Goal: Check status: Check status

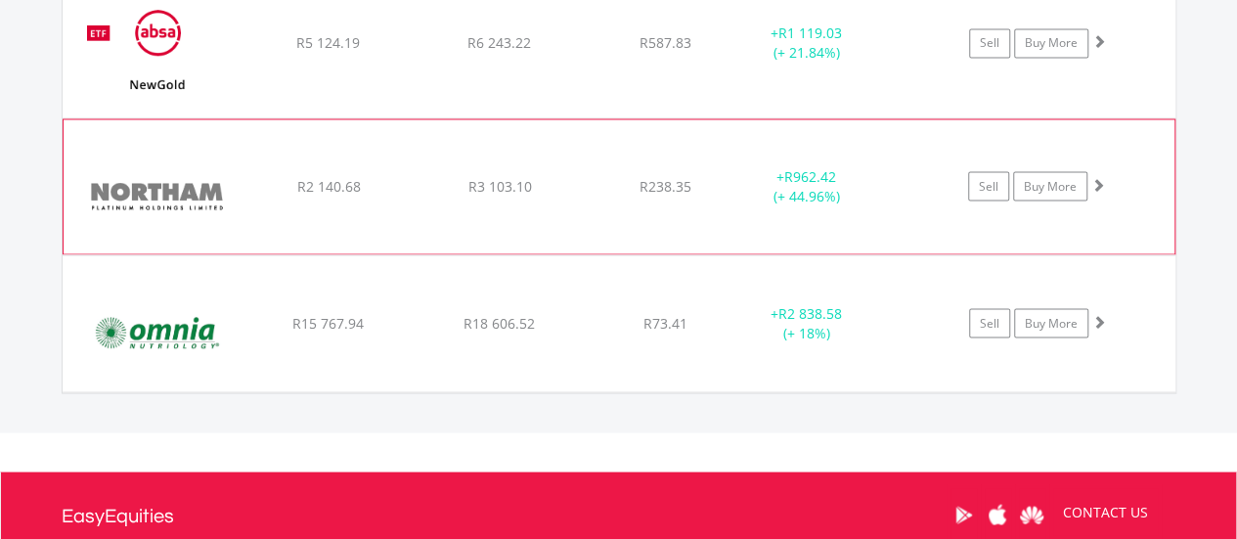
scroll to position [1781, 0]
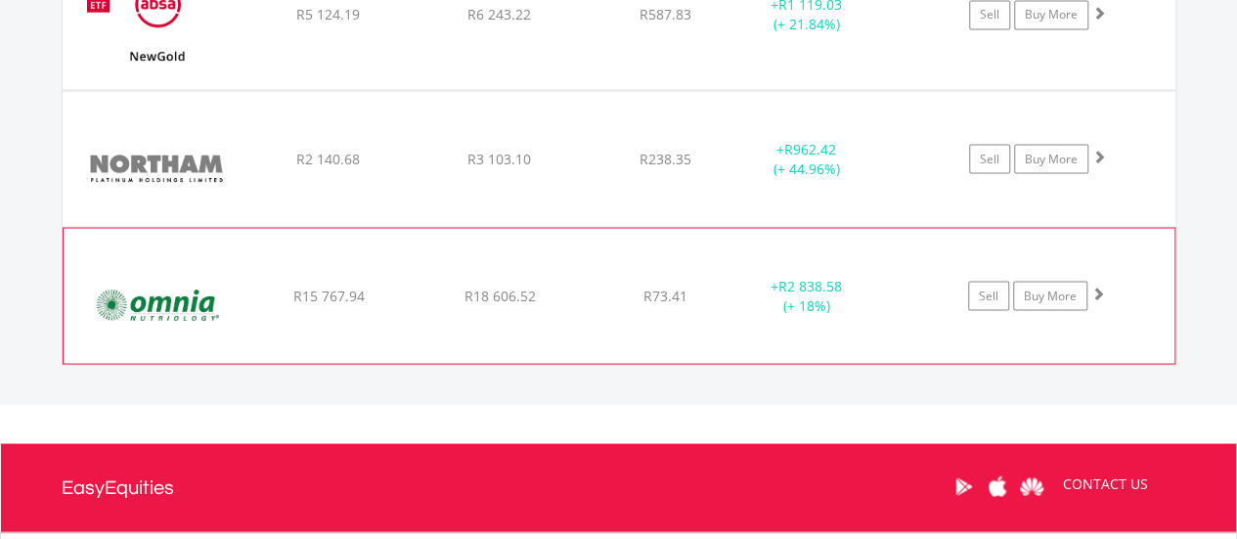
click at [823, 286] on span "R2 838.58" at bounding box center [810, 285] width 64 height 19
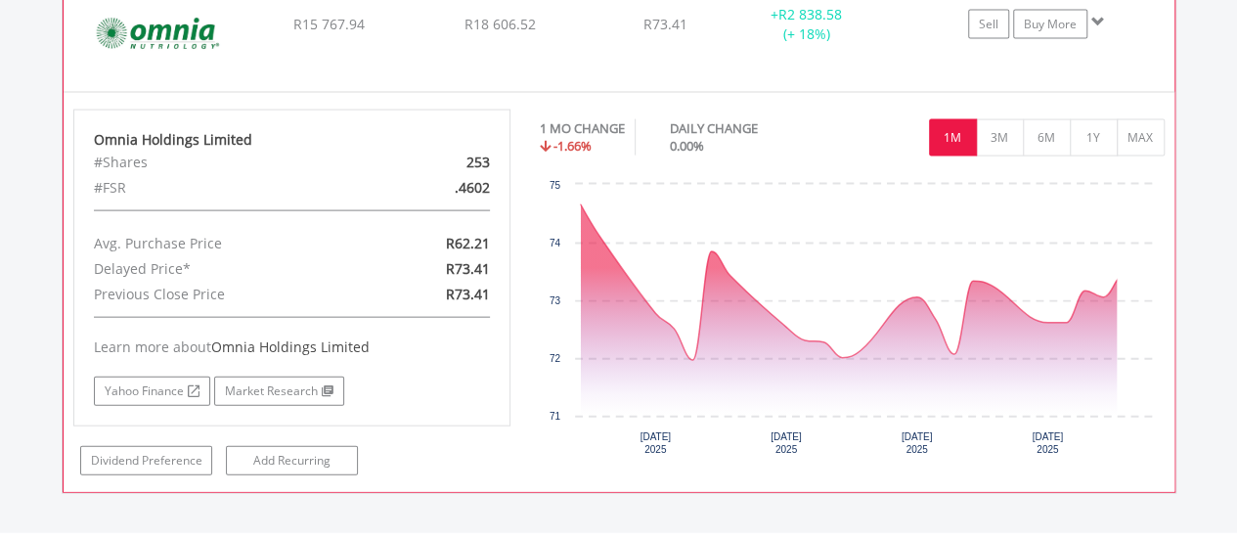
scroll to position [2074, 0]
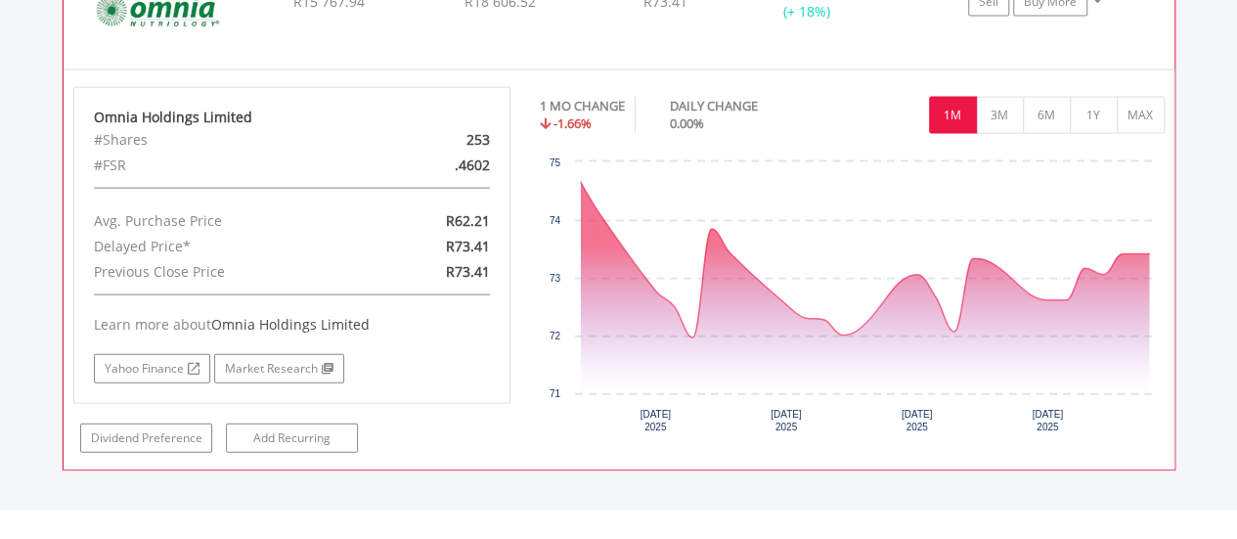
click at [808, 114] on div "0.00%" at bounding box center [748, 123] width 156 height 19
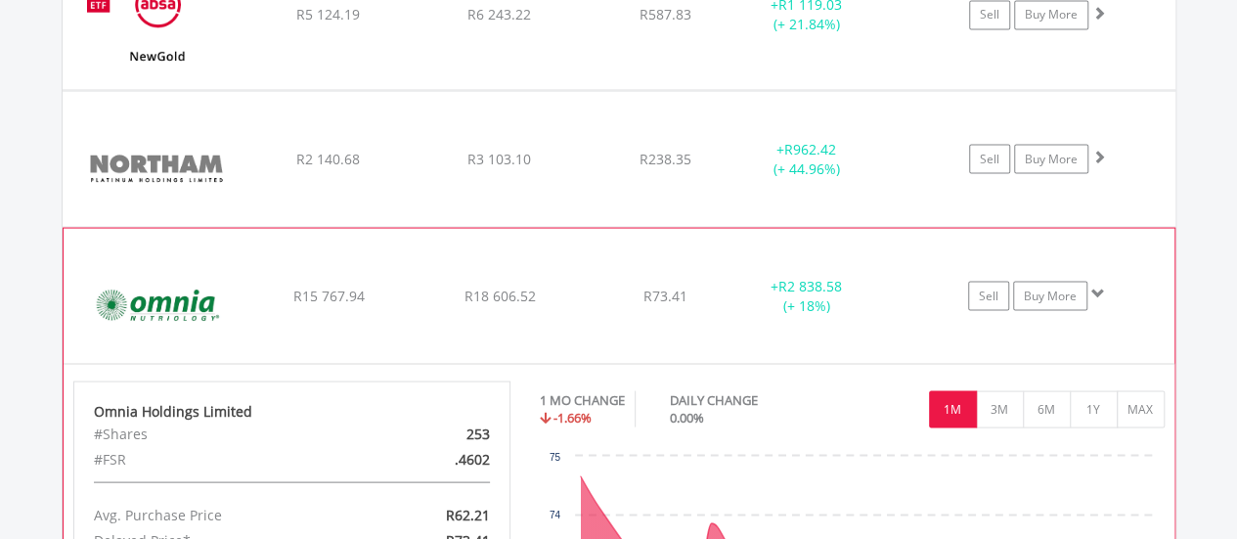
scroll to position [1488, 0]
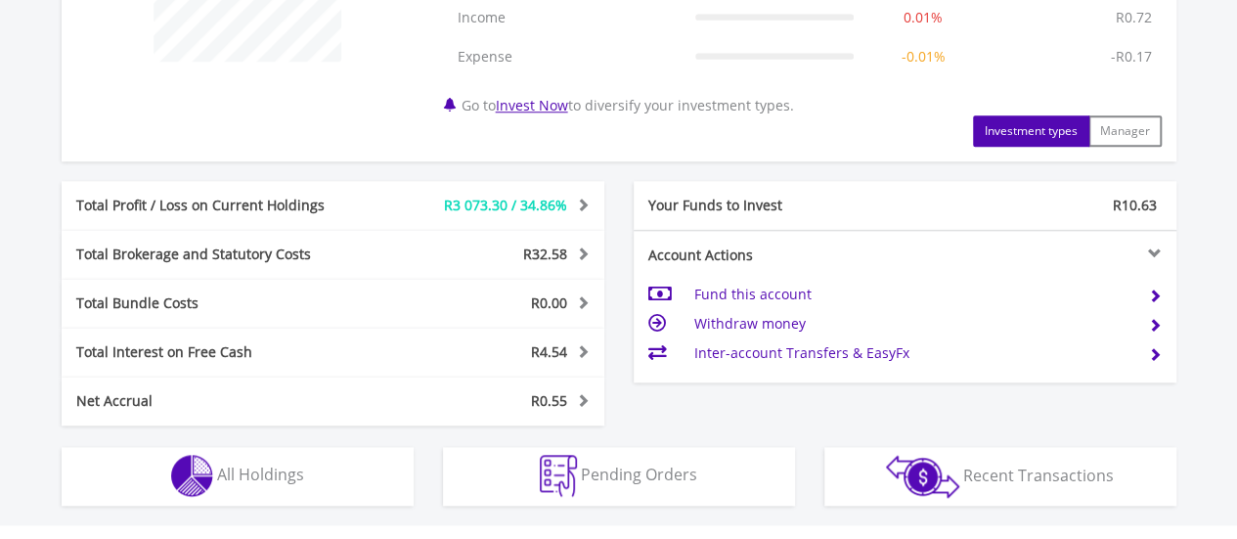
scroll to position [978, 0]
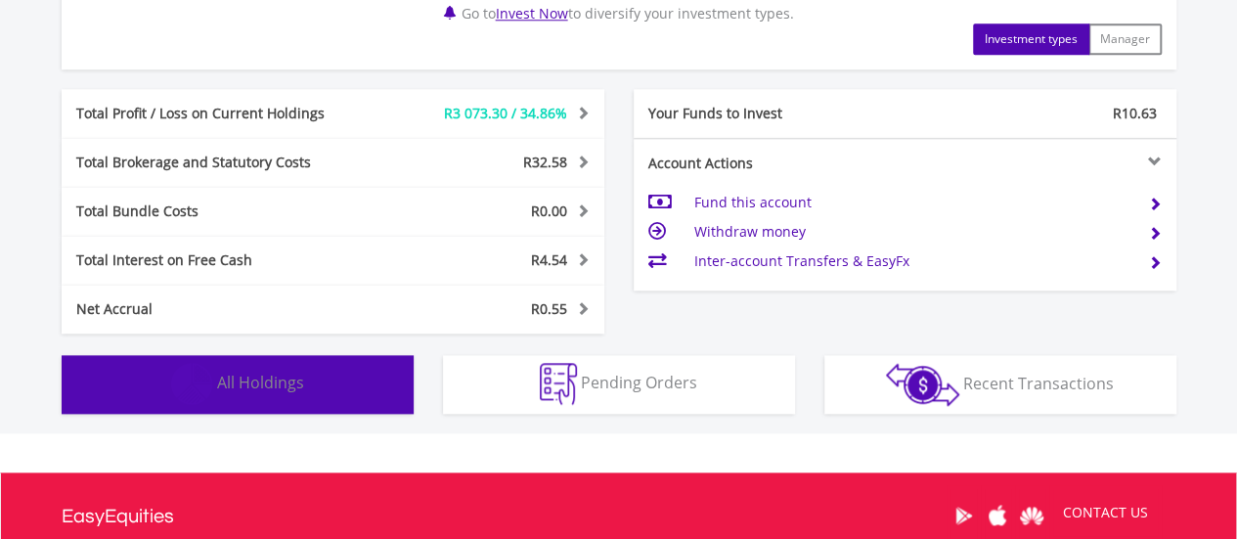
click at [204, 382] on img "button" at bounding box center [192, 384] width 42 height 42
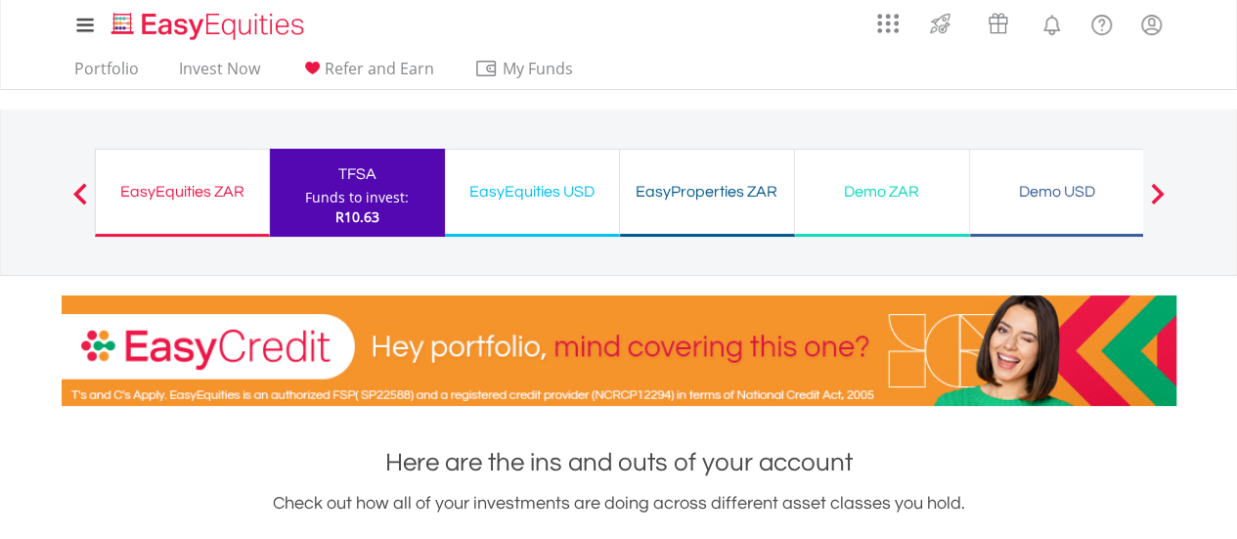
scroll to position [0, 0]
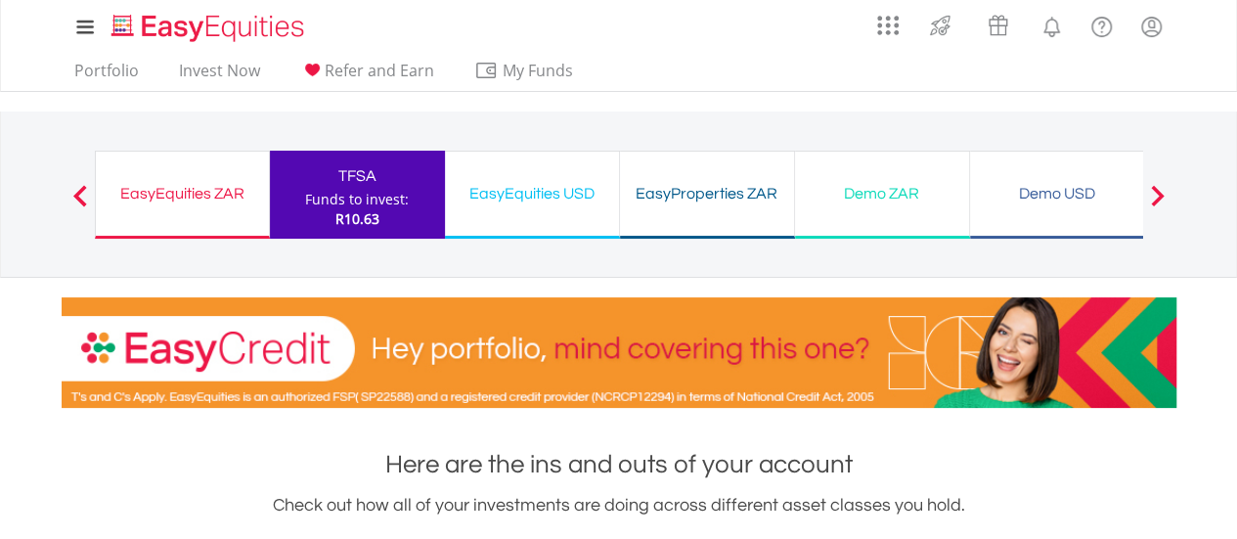
drag, startPoint x: 164, startPoint y: 192, endPoint x: 142, endPoint y: 181, distance: 24.9
click at [164, 192] on div "EasyEquities ZAR" at bounding box center [183, 193] width 150 height 27
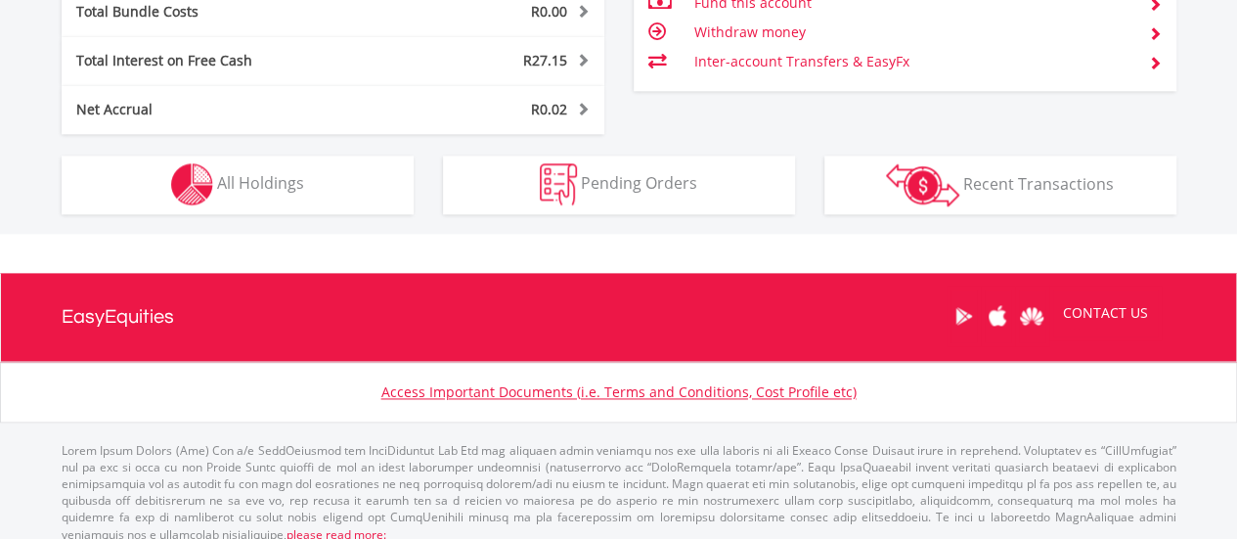
scroll to position [1230, 0]
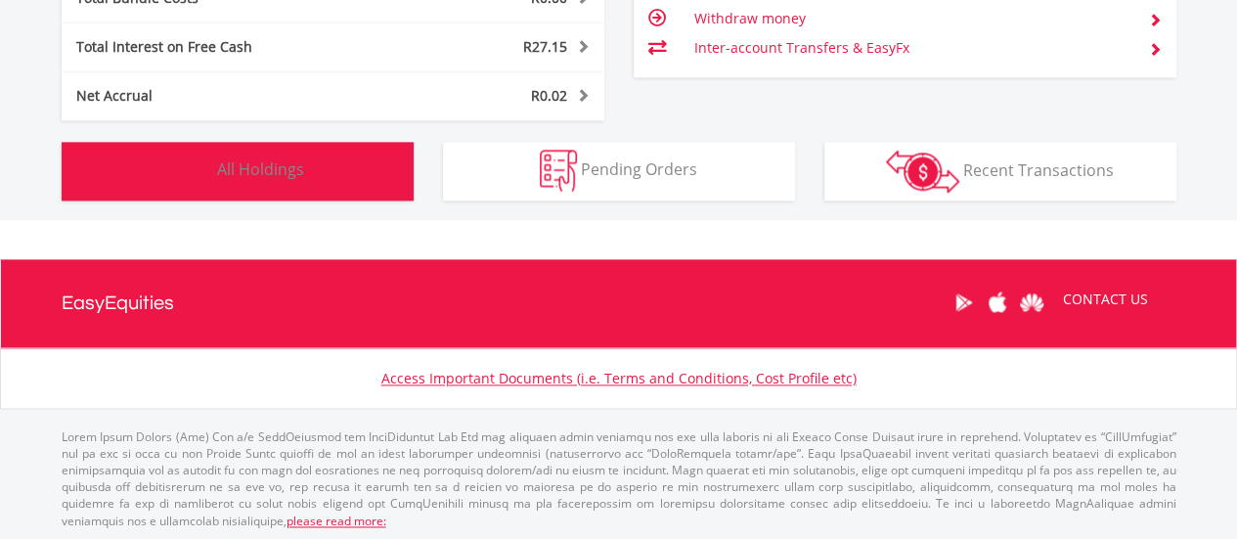
click at [227, 171] on span "All Holdings" at bounding box center [260, 169] width 87 height 22
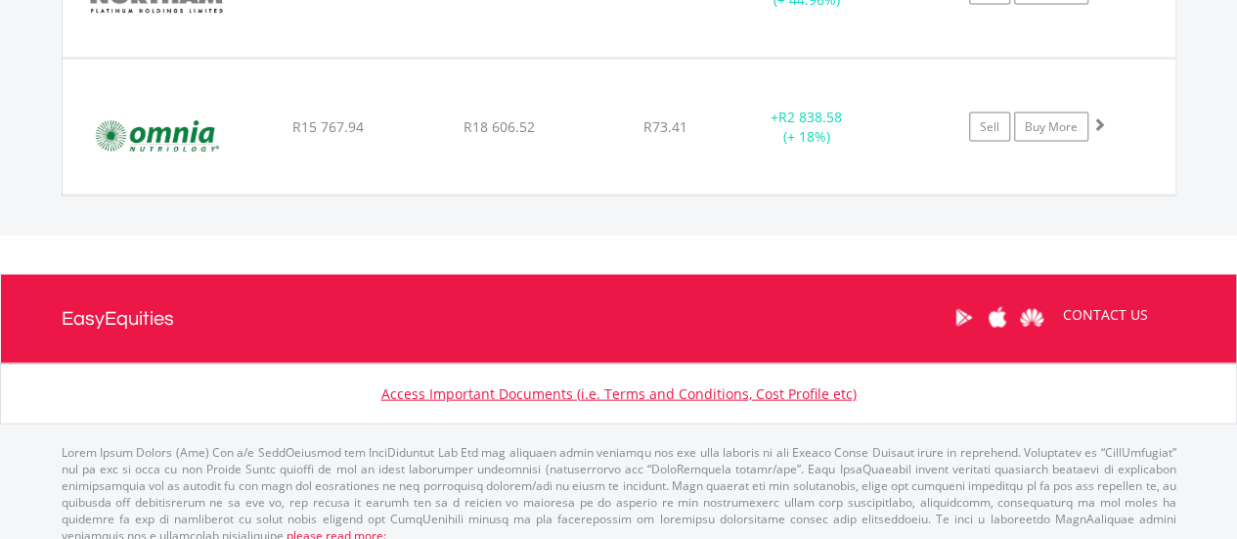
scroll to position [1754, 0]
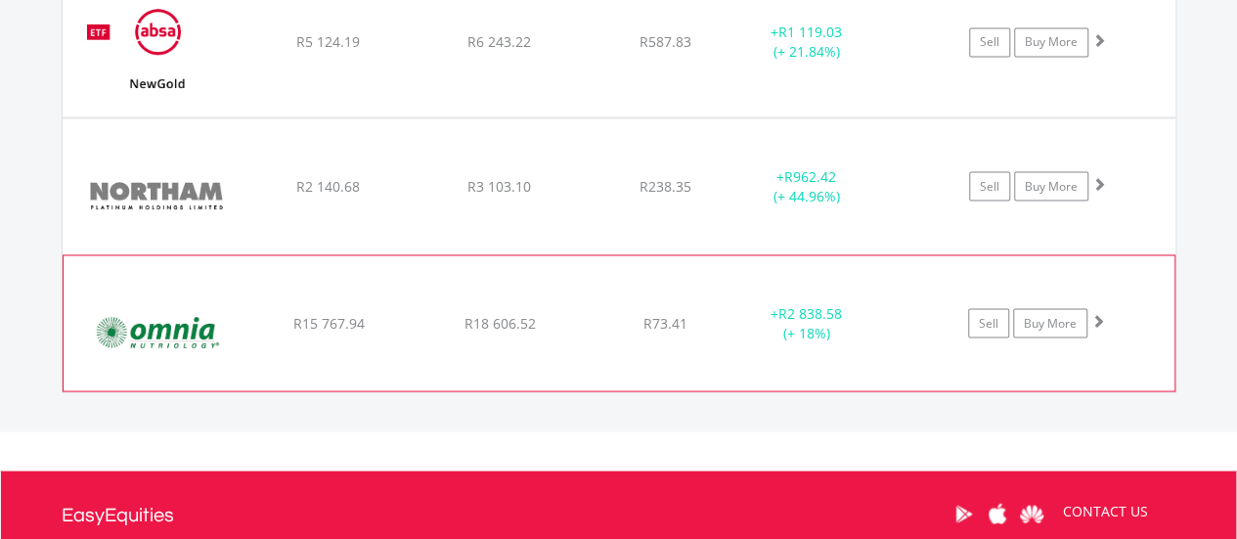
click at [799, 318] on div "+ R2 838.58 (+ 18%)" at bounding box center [805, 322] width 147 height 39
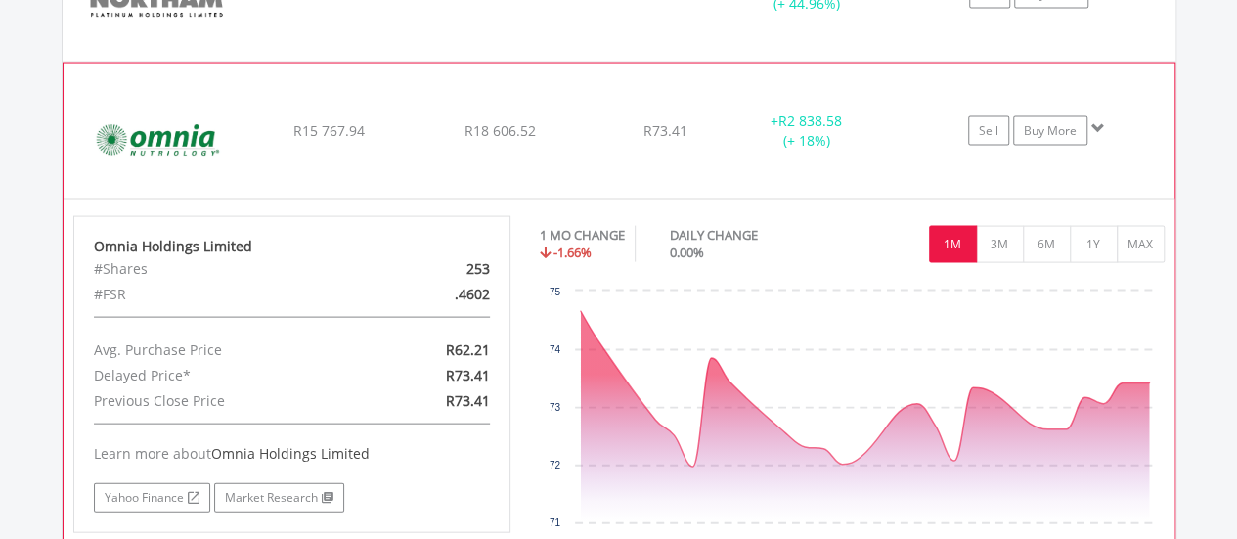
scroll to position [1949, 0]
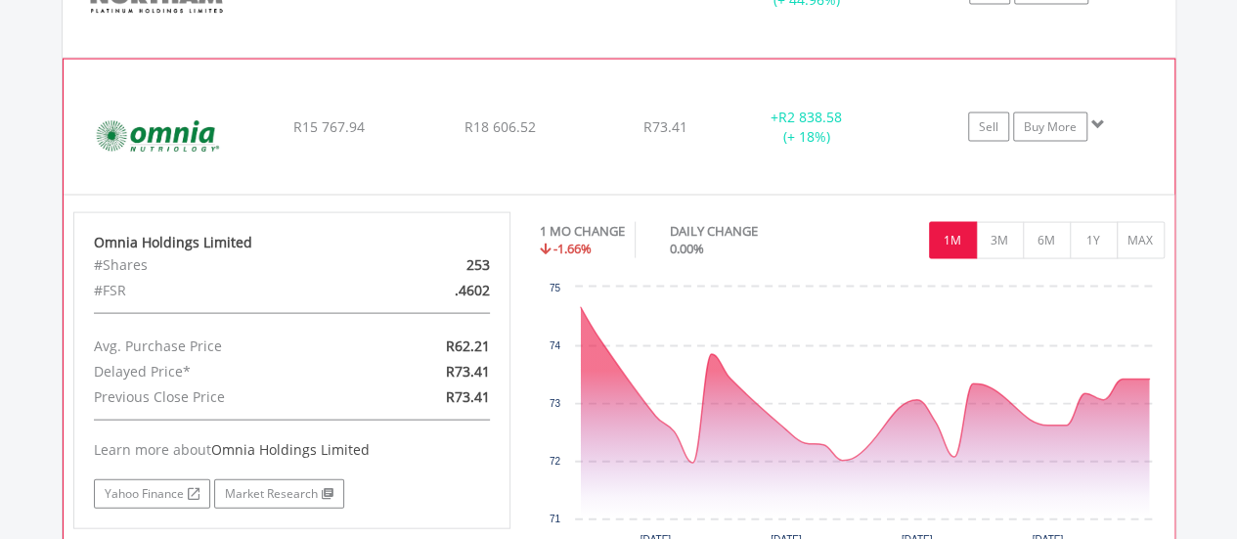
click at [713, 117] on div "R73.41" at bounding box center [665, 127] width 155 height 20
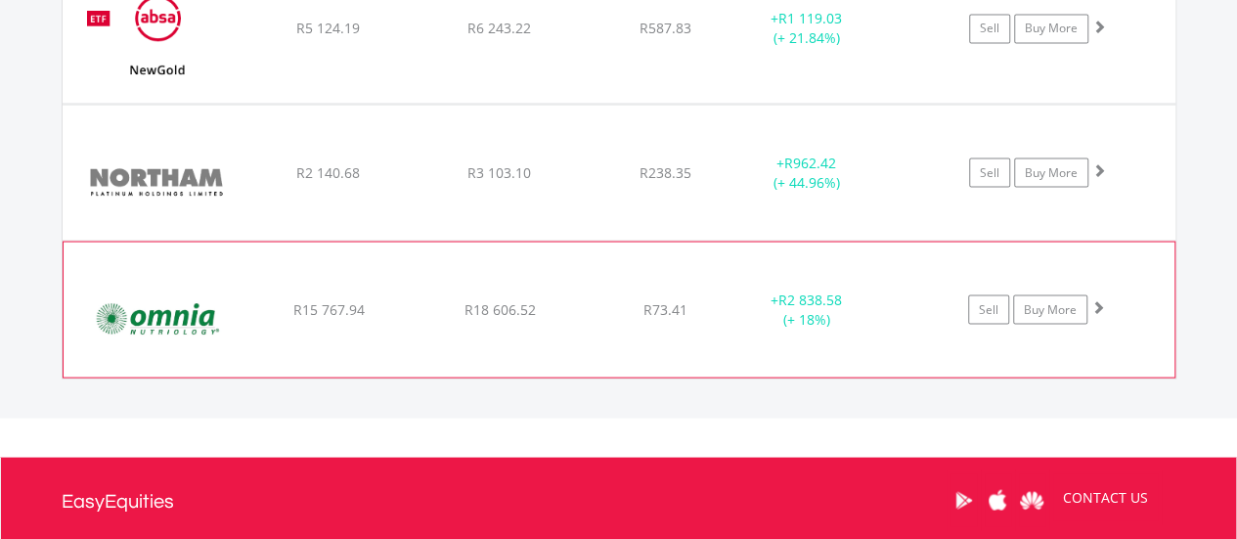
scroll to position [1754, 0]
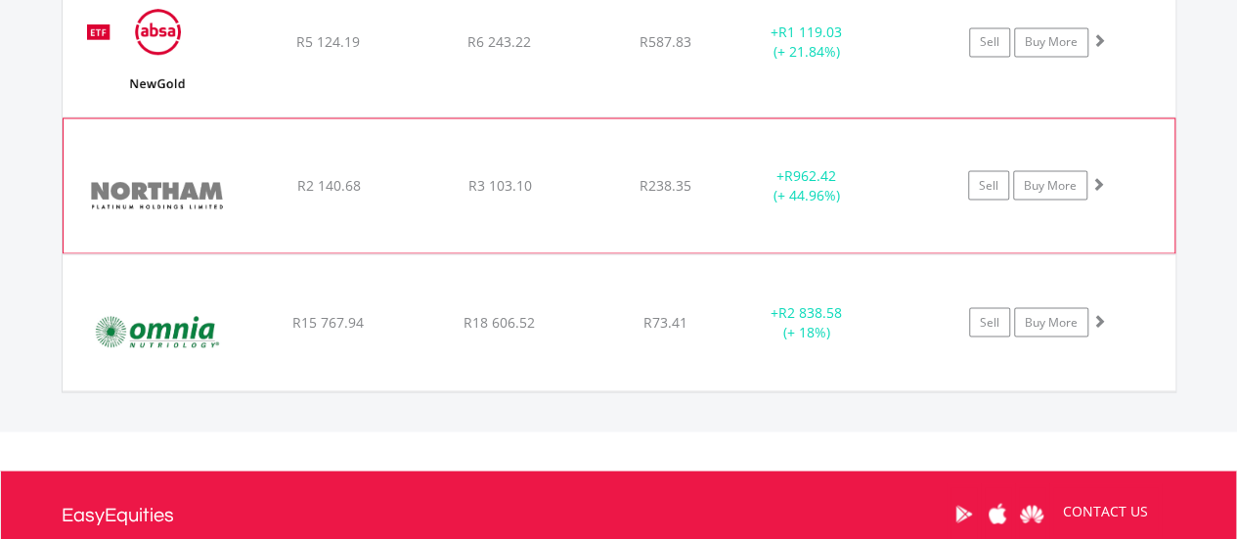
click at [723, 161] on div "﻿ Northam Platinum Holdings Ltd R2 140.68 R3 103.10 R238.35 + R962.42 (+ 44.96%…" at bounding box center [619, 185] width 1111 height 135
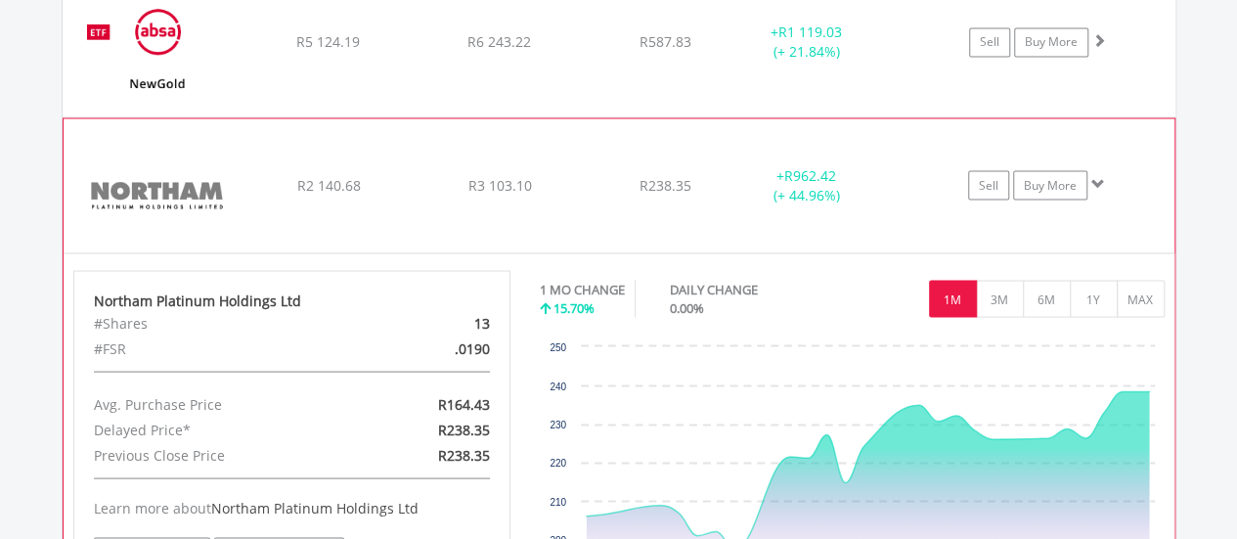
click at [722, 161] on div "﻿ Northam Platinum Holdings Ltd R2 140.68 R3 103.10 R238.35 + R962.42 (+ 44.96%…" at bounding box center [619, 185] width 1111 height 135
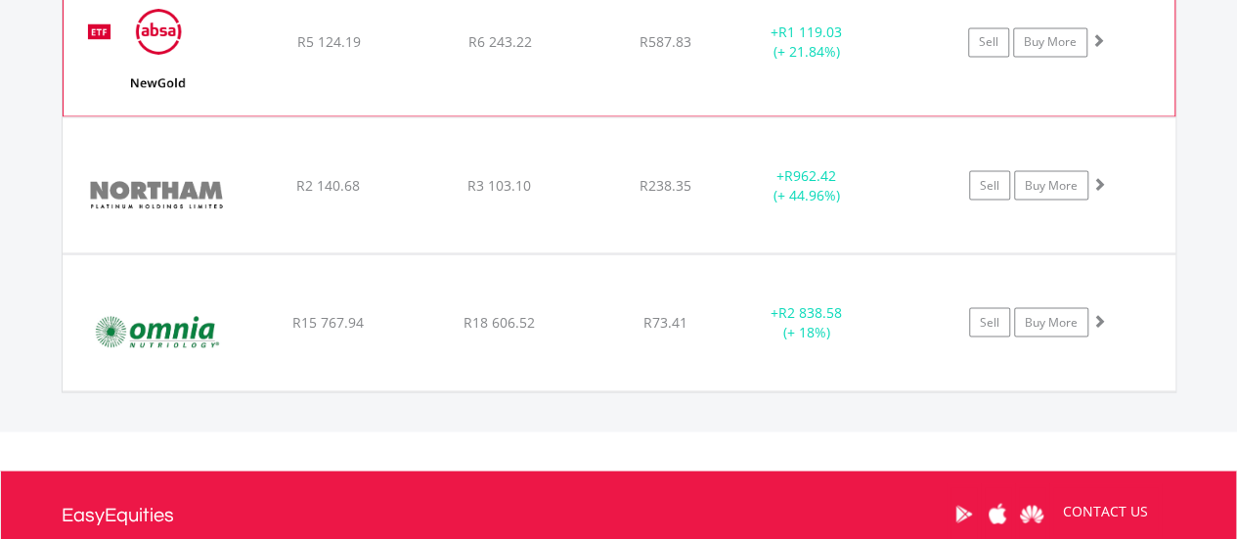
click at [720, 53] on div "﻿ NewGold ETF R5 124.19 R6 243.22 R587.83 + R1 119.03 (+ 21.84%) Sell Buy More" at bounding box center [619, 42] width 1111 height 147
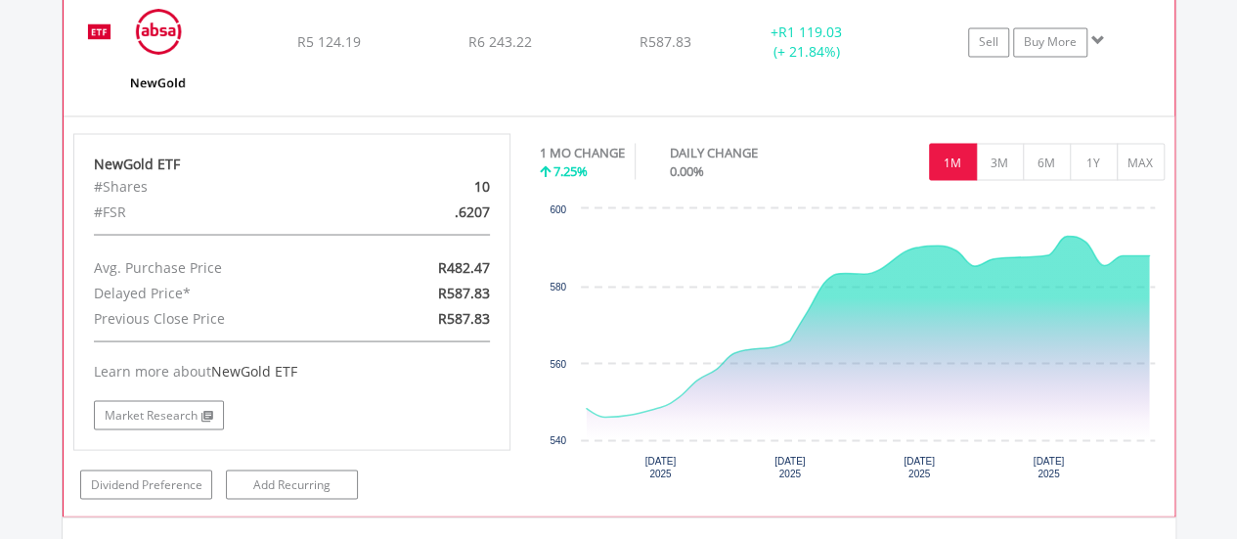
click at [720, 53] on div "﻿ NewGold ETF R5 124.19 R6 243.22 R587.83 + R1 119.03 (+ 21.84%) Sell Buy More" at bounding box center [619, 42] width 1111 height 147
